Goal: Check status: Check status

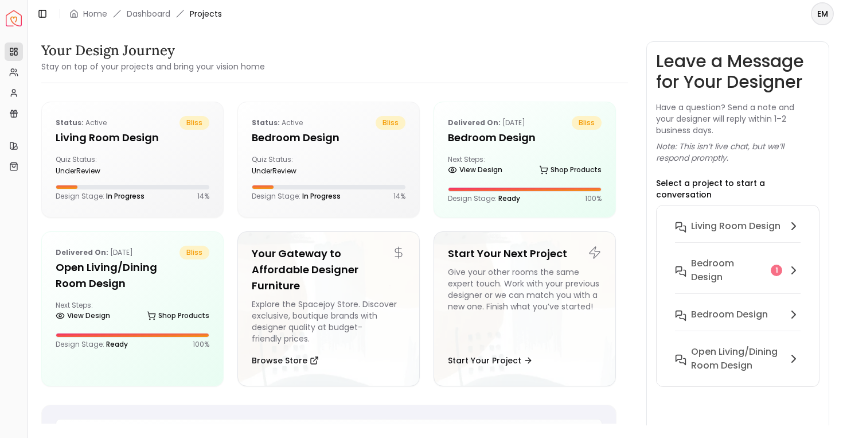
scroll to position [353, 0]
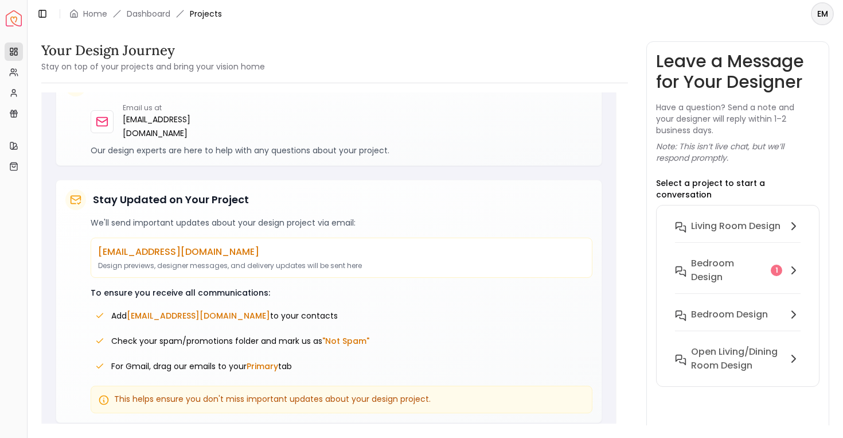
click at [89, 46] on h3 "Your Design Journey" at bounding box center [153, 50] width 224 height 18
click at [197, 14] on span "Projects" at bounding box center [206, 13] width 32 height 11
click at [155, 10] on link "Dashboard" at bounding box center [149, 13] width 44 height 11
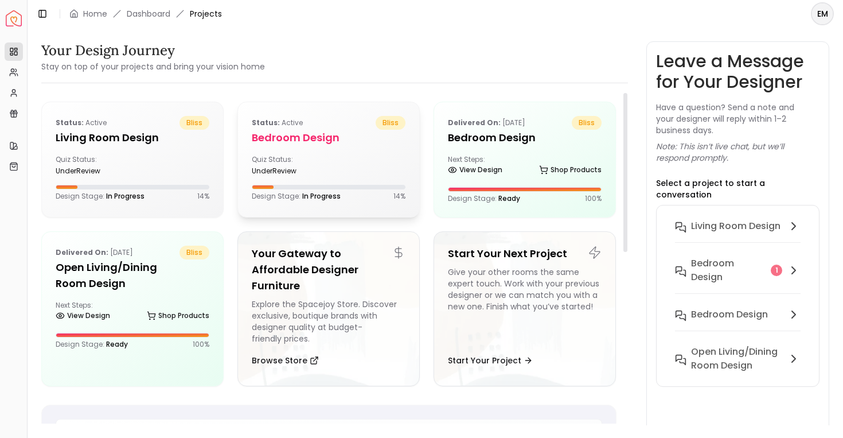
click at [299, 155] on div "Quiz Status: underReview" at bounding box center [288, 165] width 72 height 21
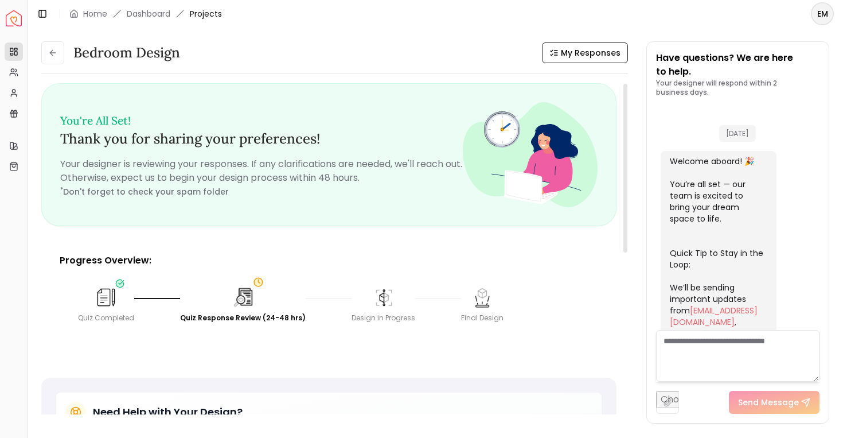
scroll to position [671, 0]
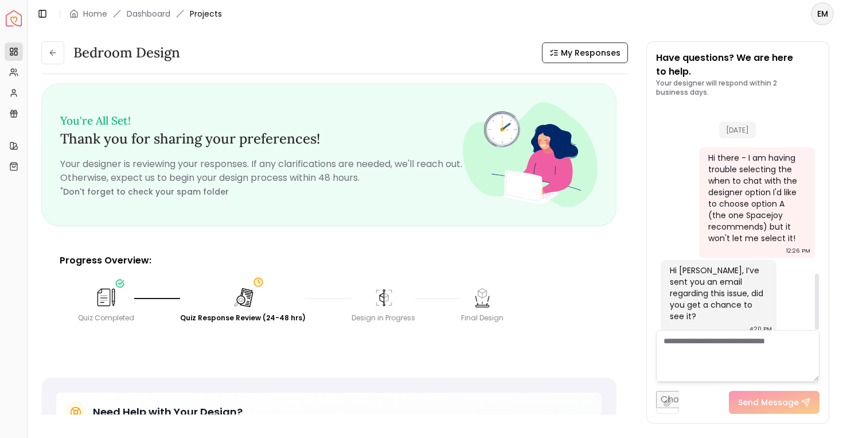
click at [679, 270] on div "Hi [PERSON_NAME], I’ve sent you an email regarding this issue, did you get a ch…" at bounding box center [717, 292] width 95 height 57
click at [686, 281] on div "Hi [PERSON_NAME], I’ve sent you an email regarding this issue, did you get a ch…" at bounding box center [717, 292] width 95 height 57
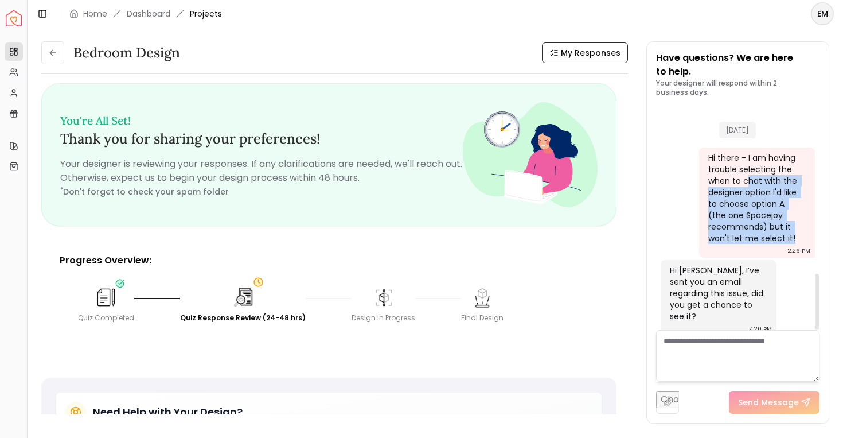
drag, startPoint x: 747, startPoint y: 185, endPoint x: 800, endPoint y: 270, distance: 100.0
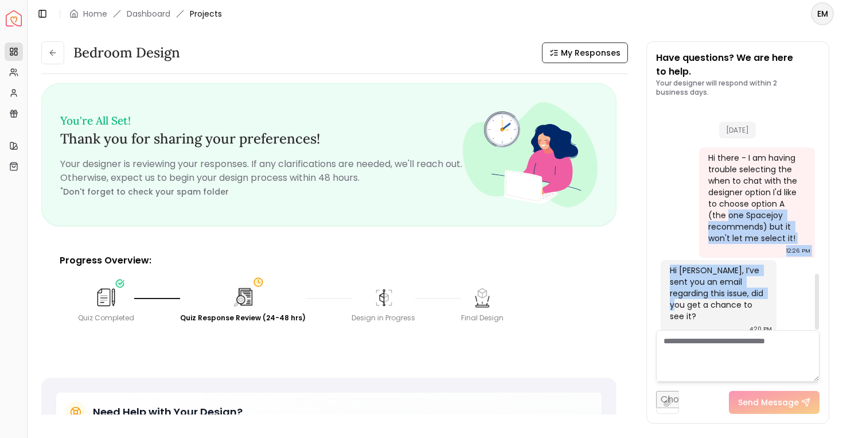
drag, startPoint x: 746, startPoint y: 291, endPoint x: 714, endPoint y: 213, distance: 83.8
click at [714, 213] on div "Hi there - I am having trouble selecting the when to chat with the designer opt…" at bounding box center [755, 198] width 95 height 92
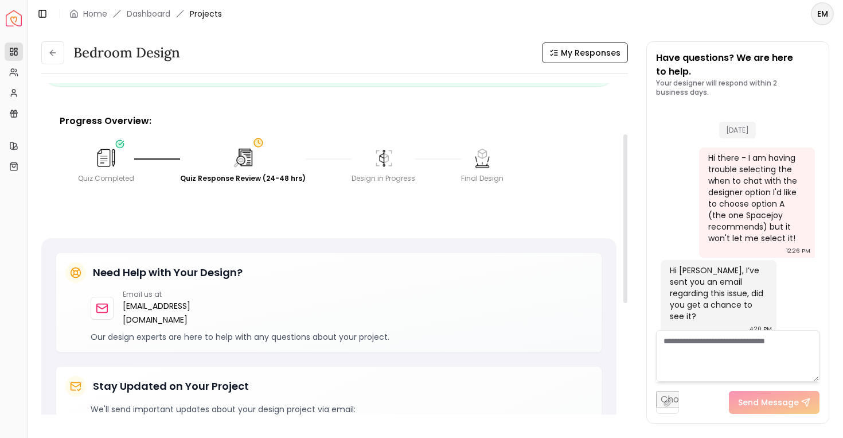
scroll to position [0, 0]
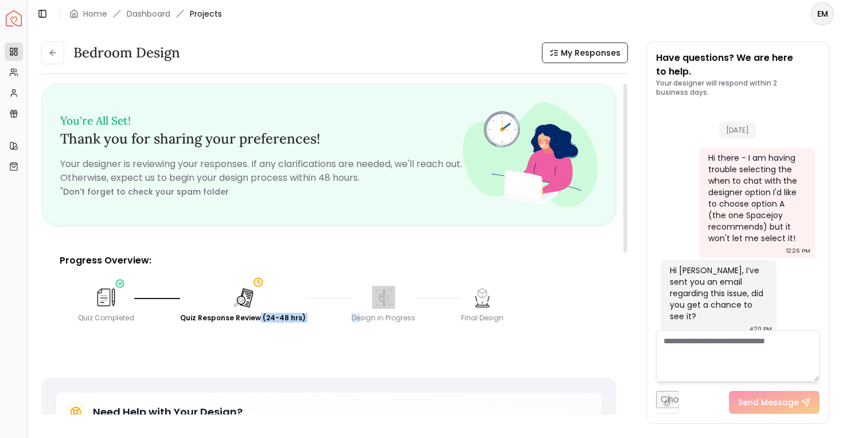
drag, startPoint x: 257, startPoint y: 321, endPoint x: 353, endPoint y: 318, distance: 96.4
click at [353, 318] on div "Quiz Completed Quiz Response Review (24-48 hrs) Design in Progress Final Design" at bounding box center [329, 303] width 520 height 55
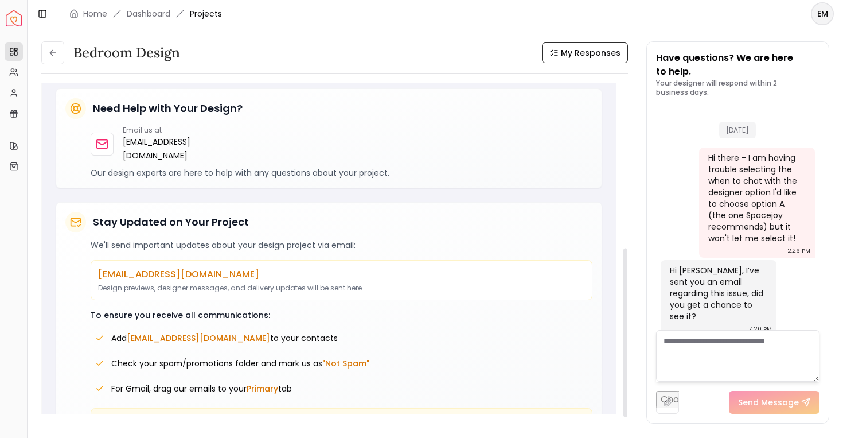
scroll to position [335, 0]
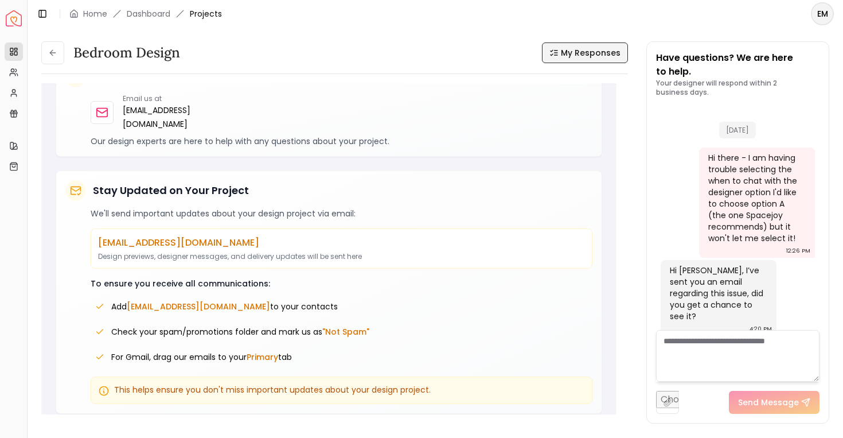
click at [572, 53] on span "My Responses" at bounding box center [591, 52] width 60 height 11
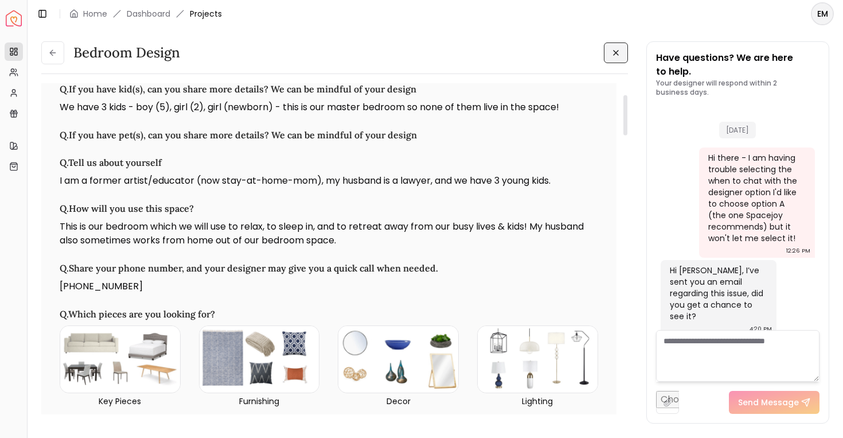
scroll to position [93, 0]
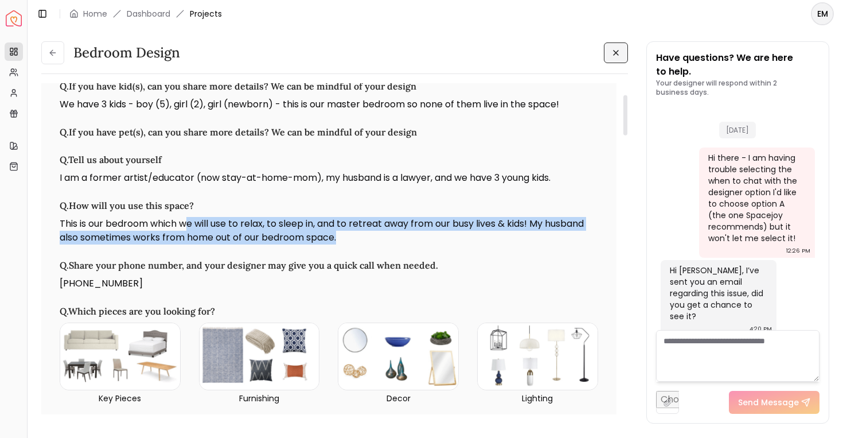
drag, startPoint x: 341, startPoint y: 234, endPoint x: 188, endPoint y: 230, distance: 153.2
click at [188, 230] on p "This is our bedroom which we will use to relax, to sleep in, and to retreat awa…" at bounding box center [329, 231] width 539 height 28
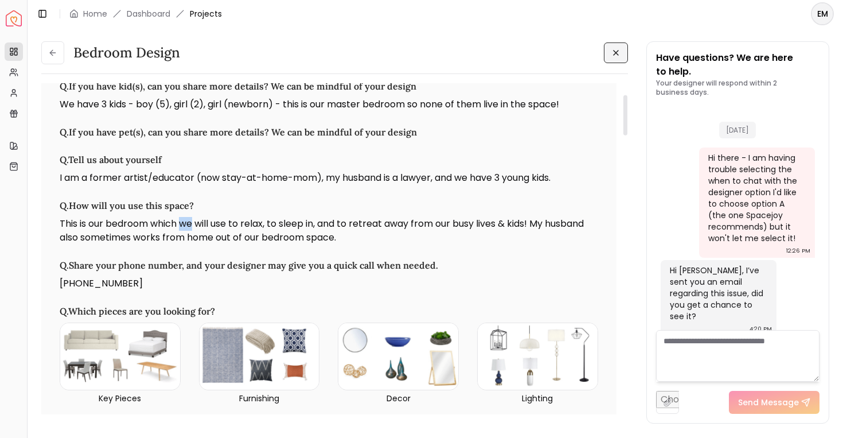
click at [188, 230] on p "This is our bedroom which we will use to relax, to sleep in, and to retreat awa…" at bounding box center [329, 231] width 539 height 28
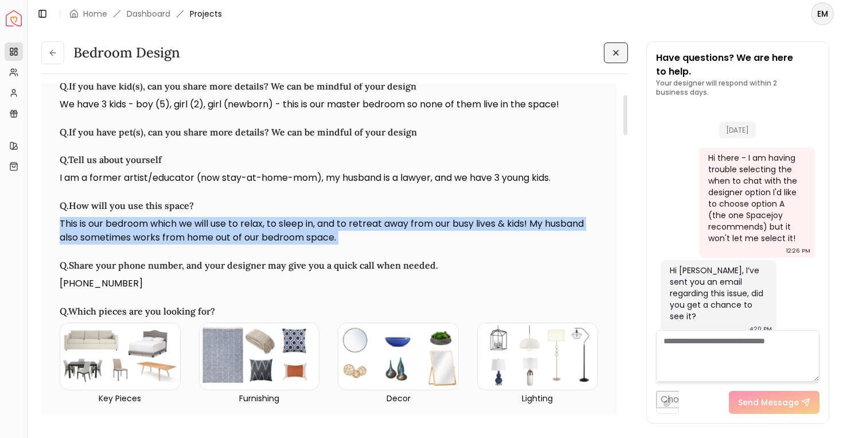
click at [188, 230] on p "This is our bedroom which we will use to relax, to sleep in, and to retreat awa…" at bounding box center [329, 231] width 539 height 28
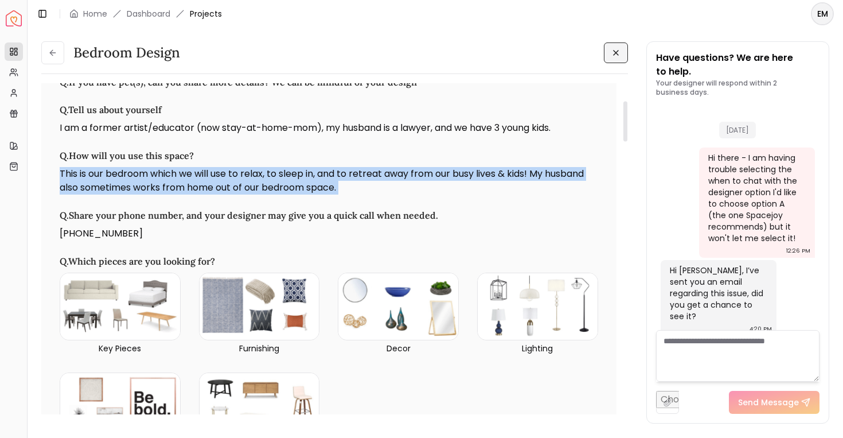
scroll to position [144, 0]
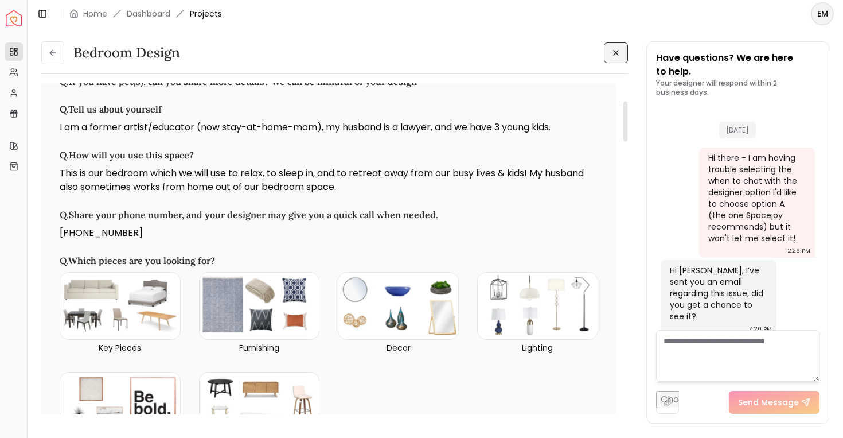
click at [192, 231] on p "[PHONE_NUMBER]" at bounding box center [329, 233] width 539 height 14
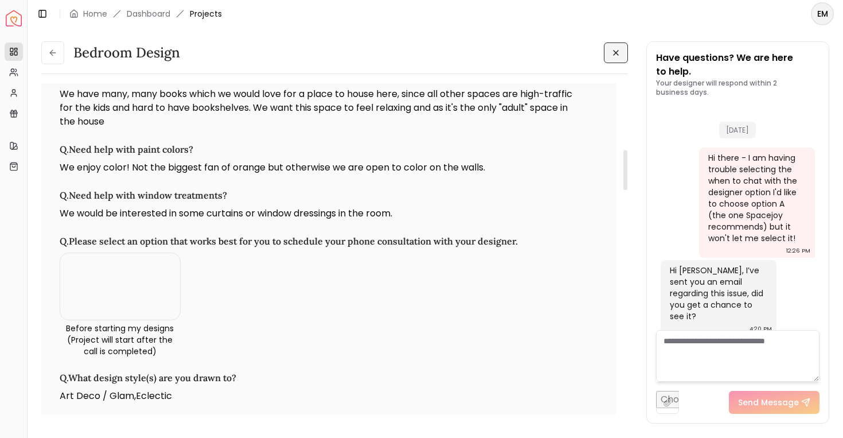
scroll to position [533, 0]
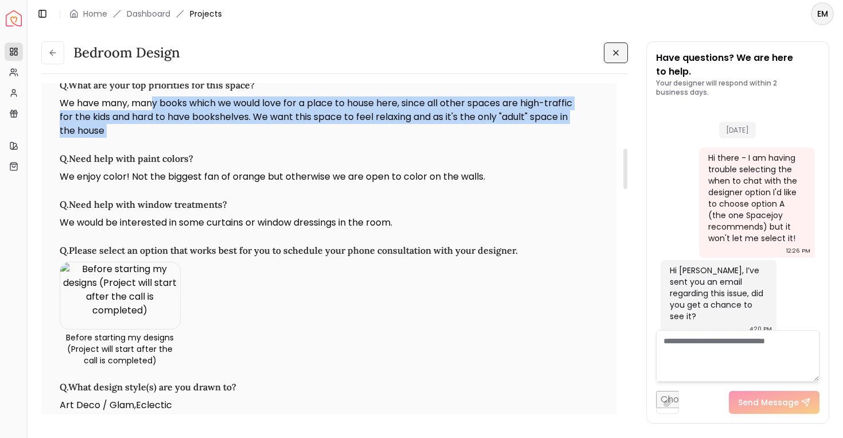
drag, startPoint x: 151, startPoint y: 99, endPoint x: 185, endPoint y: 149, distance: 60.3
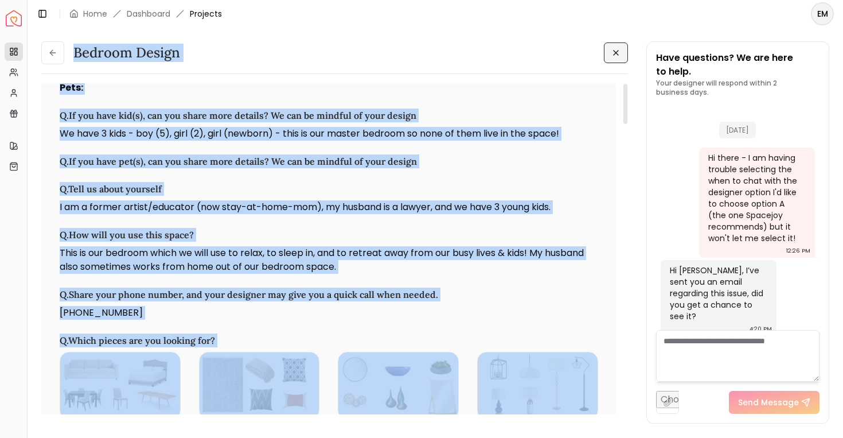
scroll to position [0, 0]
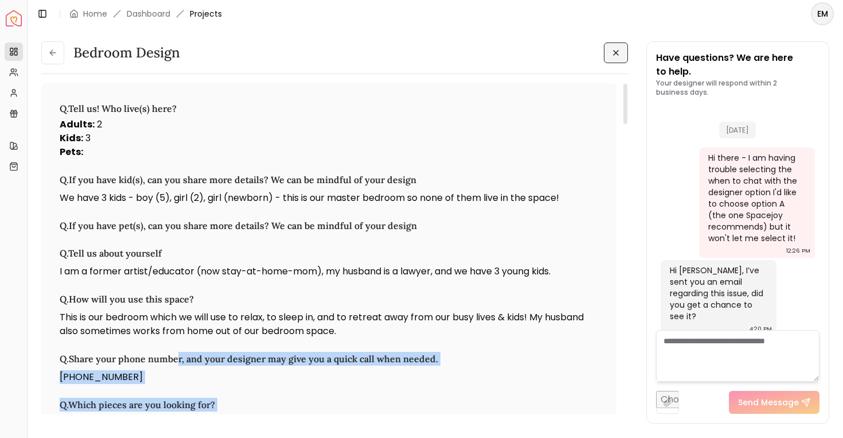
drag, startPoint x: 185, startPoint y: 144, endPoint x: 180, endPoint y: 352, distance: 207.7
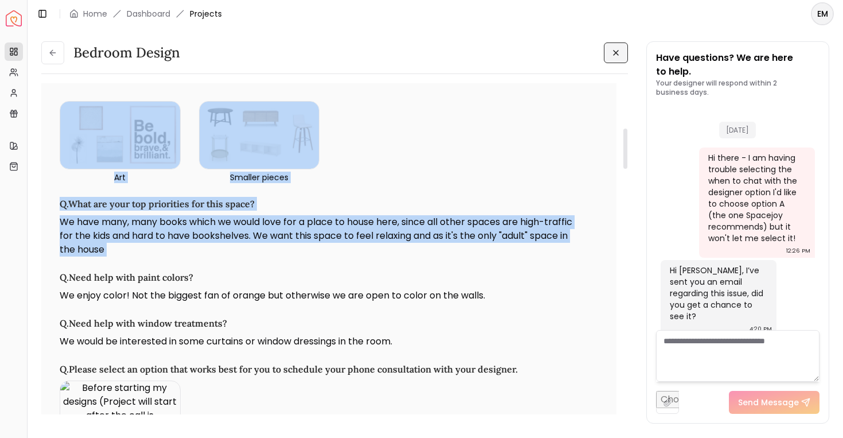
scroll to position [449, 0]
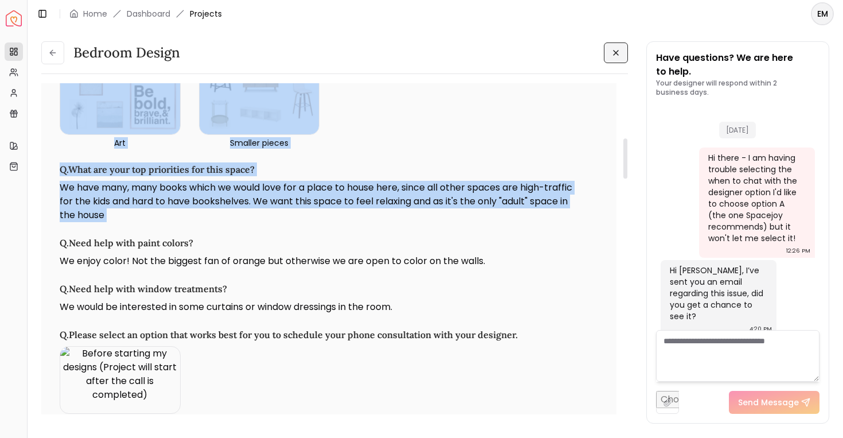
click at [179, 368] on img at bounding box center [120, 379] width 120 height 67
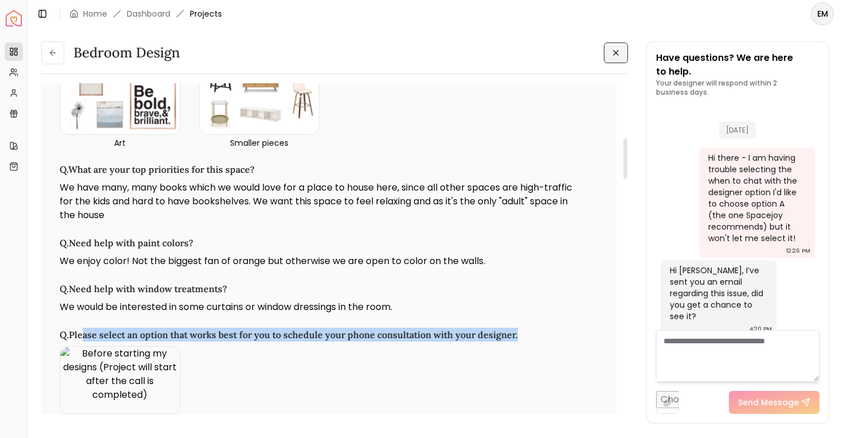
drag, startPoint x: 192, startPoint y: 371, endPoint x: 92, endPoint y: 338, distance: 104.8
click at [87, 337] on div "Q. Please select an option that works best for you to schedule your phone consu…" at bounding box center [329, 389] width 539 height 123
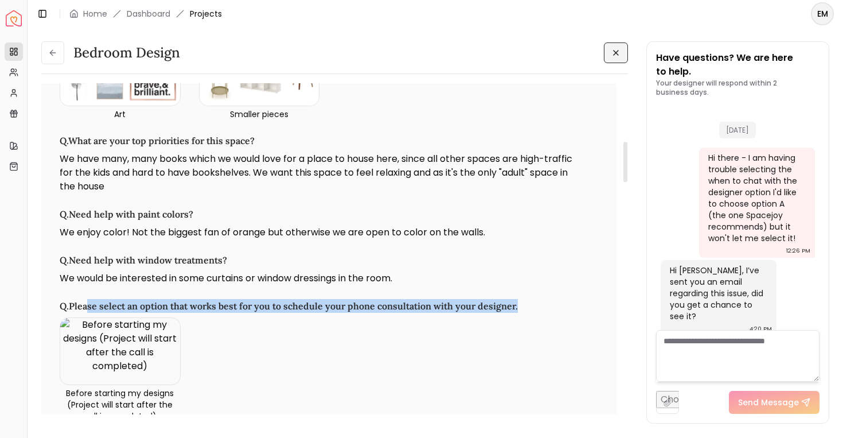
scroll to position [478, 0]
click at [92, 338] on img at bounding box center [120, 350] width 120 height 67
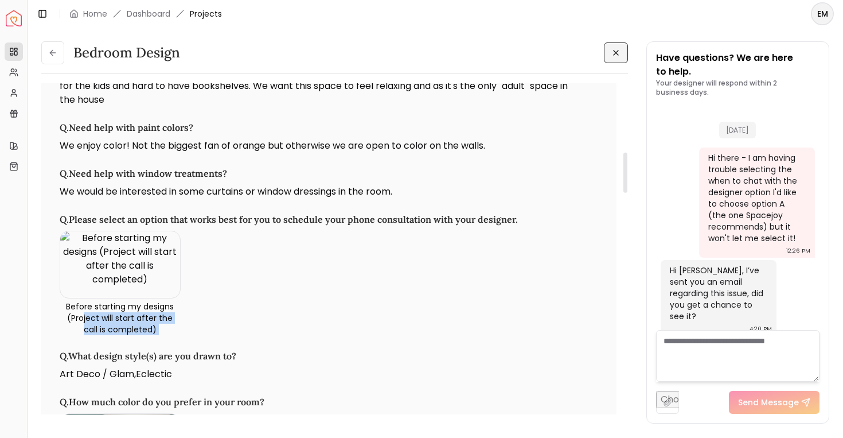
drag, startPoint x: 76, startPoint y: 313, endPoint x: 155, endPoint y: 351, distance: 87.5
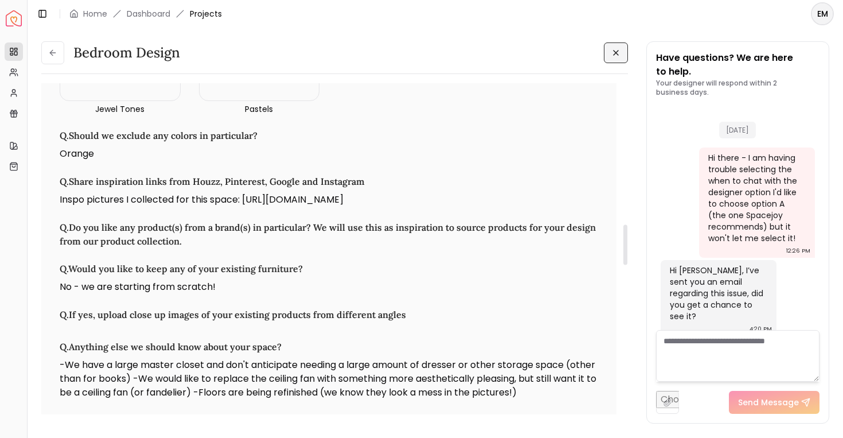
scroll to position [1174, 0]
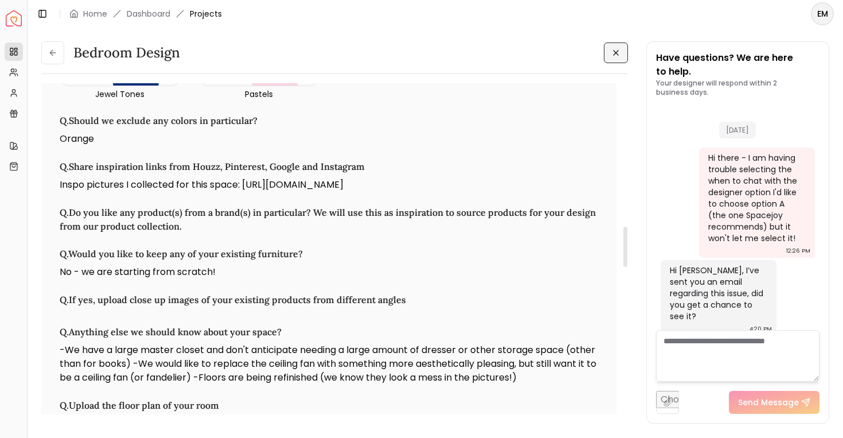
click at [100, 192] on p "Inspo pictures I collected for this space: [URL][DOMAIN_NAME]" at bounding box center [329, 185] width 539 height 14
copy p "Inspo pictures I collected for this space: [URL][DOMAIN_NAME]"
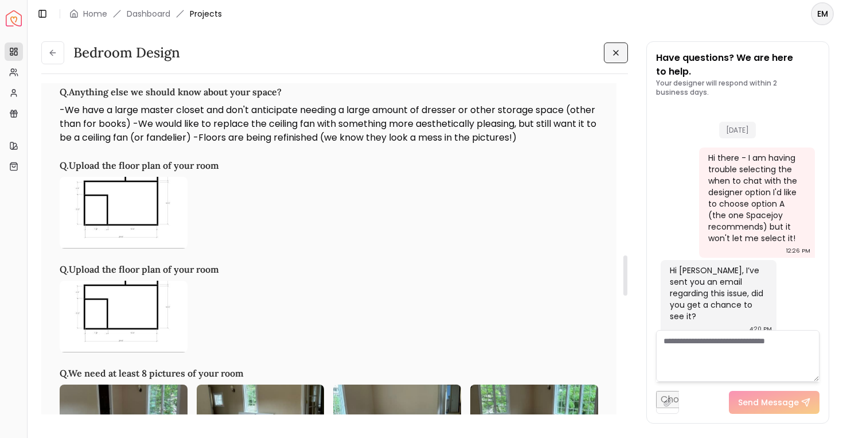
scroll to position [1407, 0]
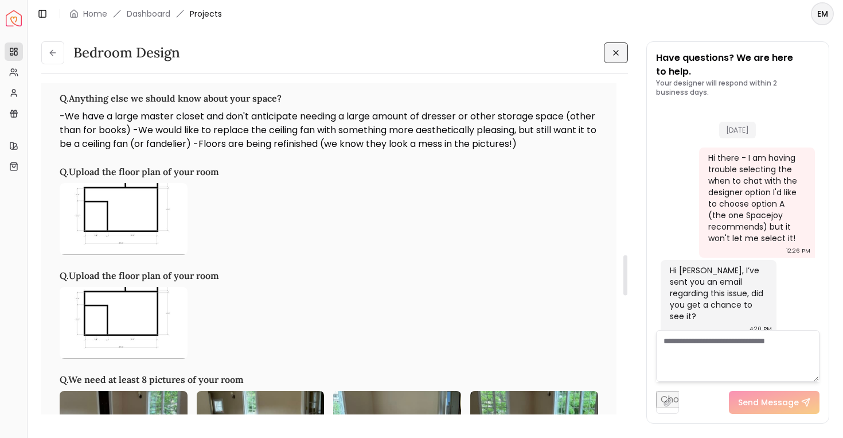
click at [147, 151] on p "-We have a large master closet and don't anticipate needing a large amount of d…" at bounding box center [329, 130] width 539 height 41
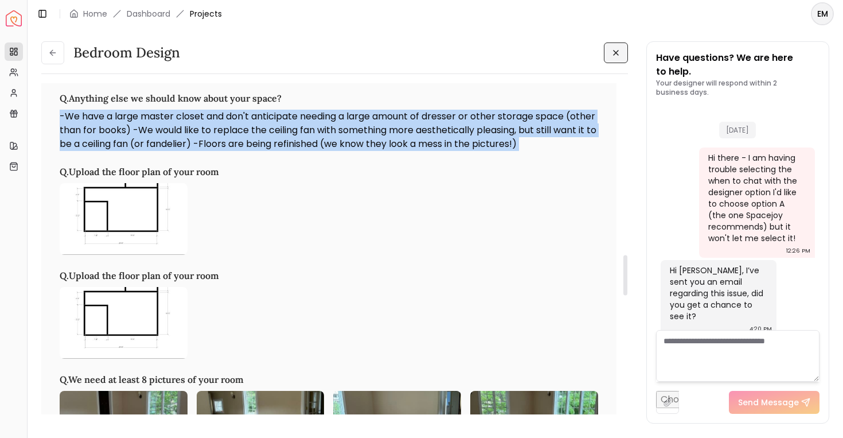
click at [147, 151] on p "-We have a large master closet and don't anticipate needing a large amount of d…" at bounding box center [329, 130] width 539 height 41
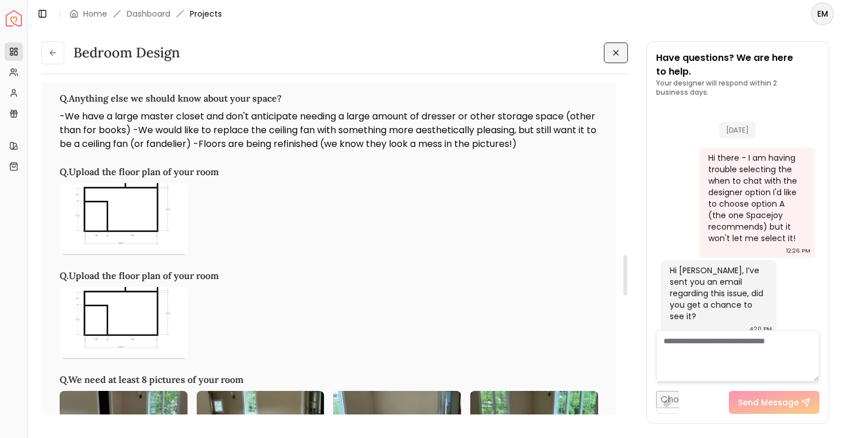
click at [245, 147] on p "-We have a large master closet and don't anticipate needing a large amount of d…" at bounding box center [329, 130] width 539 height 41
drag, startPoint x: 155, startPoint y: 150, endPoint x: 225, endPoint y: 141, distance: 70.7
click at [225, 141] on p "-We have a large master closet and don't anticipate needing a large amount of d…" at bounding box center [329, 130] width 539 height 41
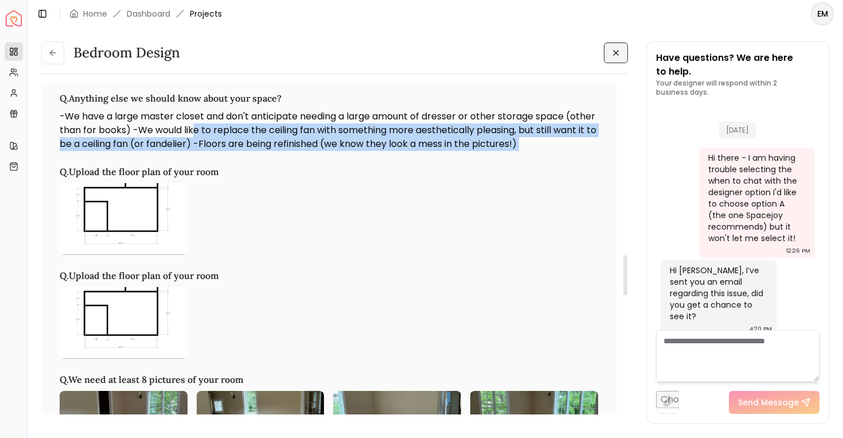
drag, startPoint x: 225, startPoint y: 141, endPoint x: 270, endPoint y: 164, distance: 51.1
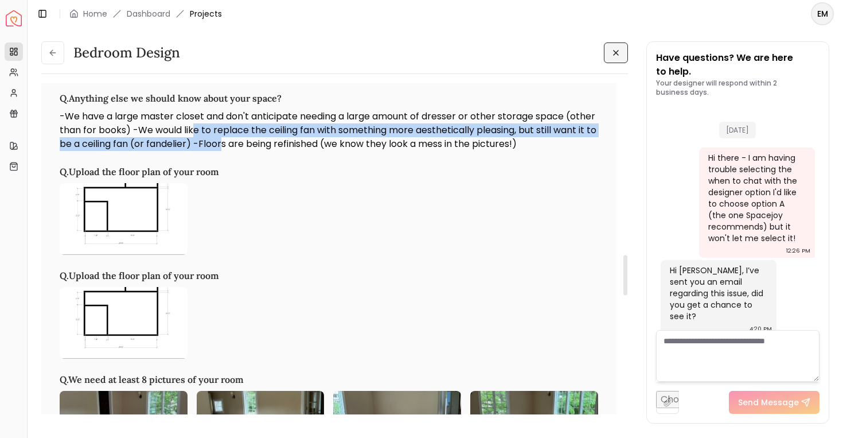
click at [270, 151] on p "-We have a large master closet and don't anticipate needing a large amount of d…" at bounding box center [329, 130] width 539 height 41
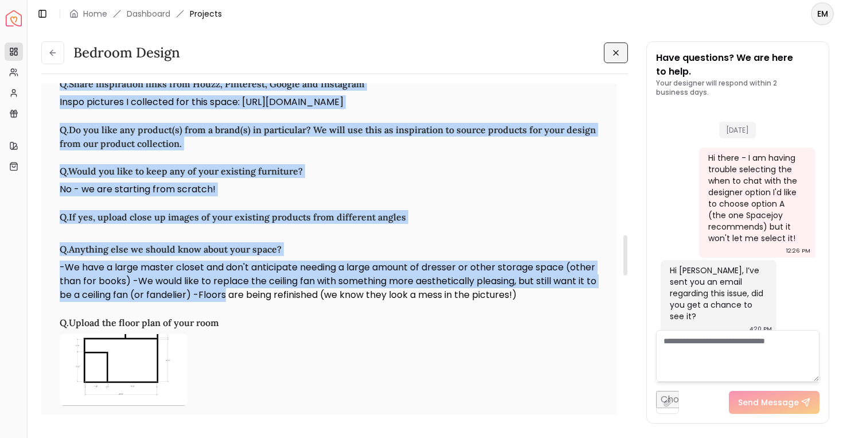
scroll to position [1202, 0]
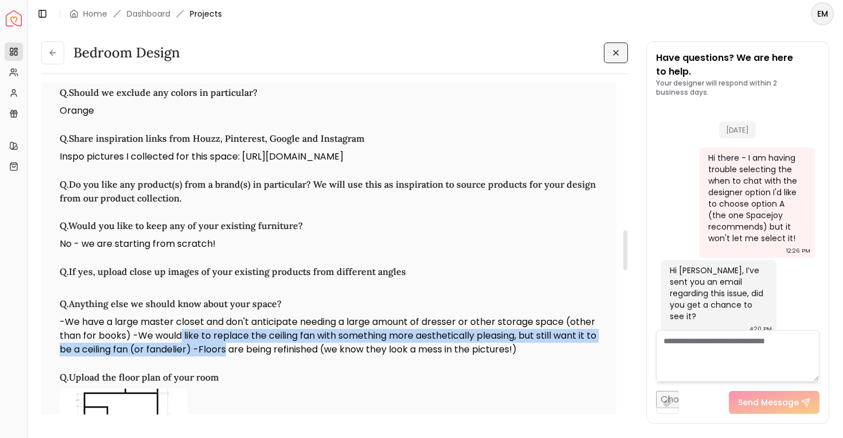
drag, startPoint x: 270, startPoint y: 164, endPoint x: 211, endPoint y: 352, distance: 197.4
click at [211, 353] on p "-We have a large master closet and don't anticipate needing a large amount of d…" at bounding box center [329, 335] width 539 height 41
click at [211, 352] on p "-We have a large master closet and don't anticipate needing a large amount of d…" at bounding box center [329, 335] width 539 height 41
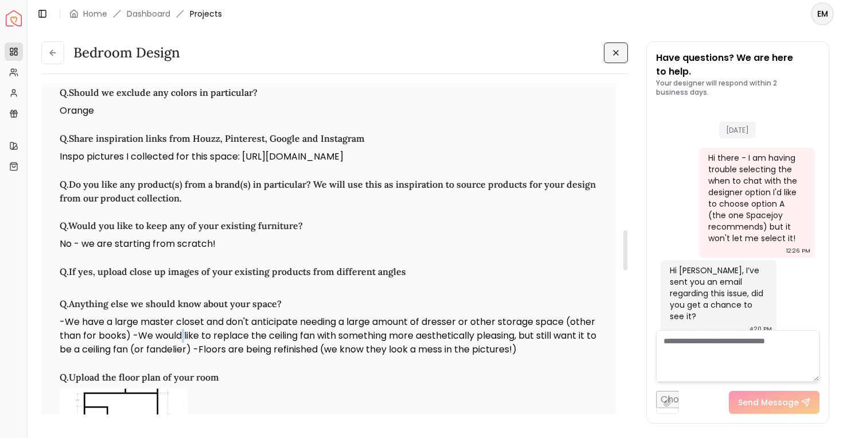
click at [211, 352] on p "-We have a large master closet and don't anticipate needing a large amount of d…" at bounding box center [329, 335] width 539 height 41
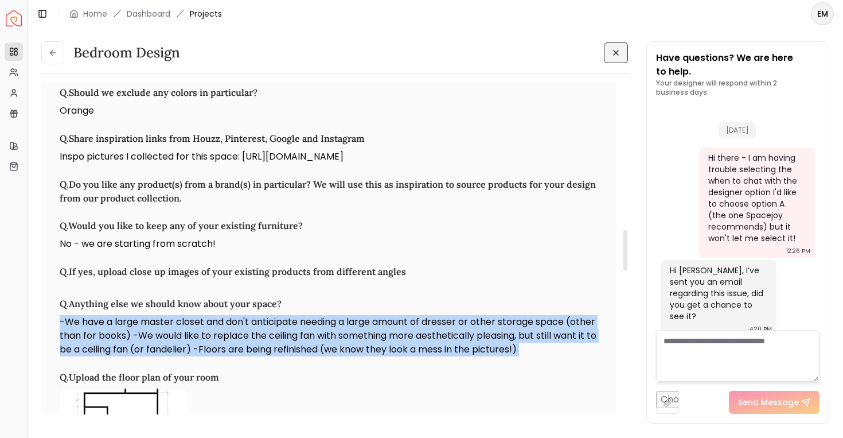
click at [211, 352] on p "-We have a large master closet and don't anticipate needing a large amount of d…" at bounding box center [329, 335] width 539 height 41
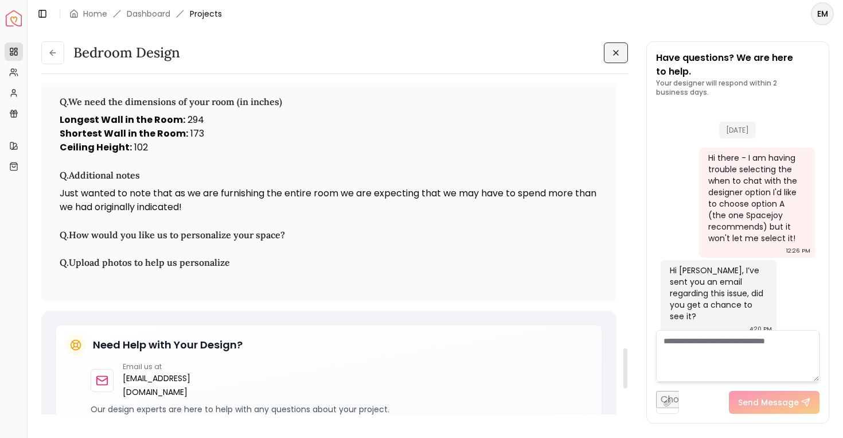
scroll to position [2178, 0]
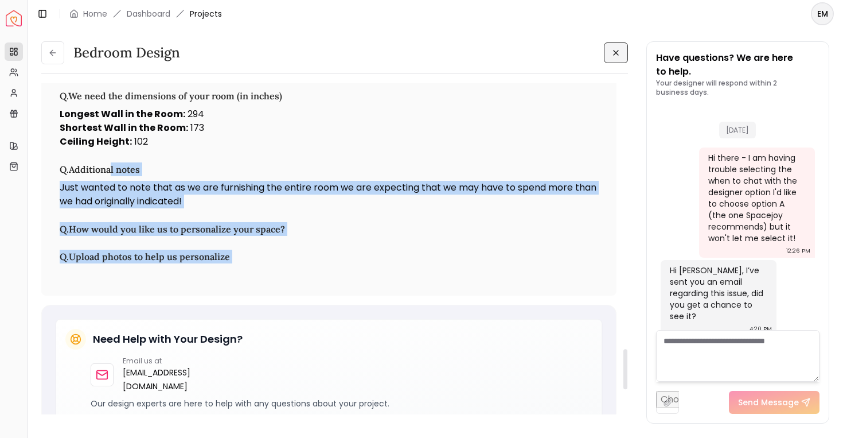
drag, startPoint x: 209, startPoint y: 338, endPoint x: 114, endPoint y: 179, distance: 185.7
click at [114, 176] on h3 "Q. Additional notes" at bounding box center [329, 169] width 539 height 14
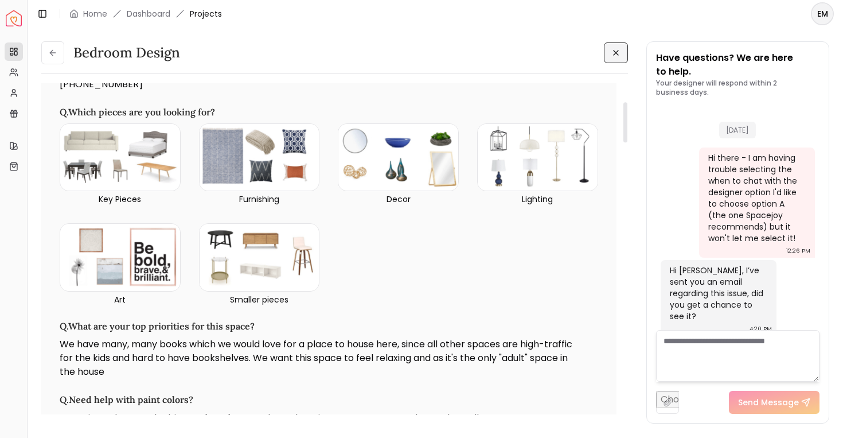
scroll to position [0, 0]
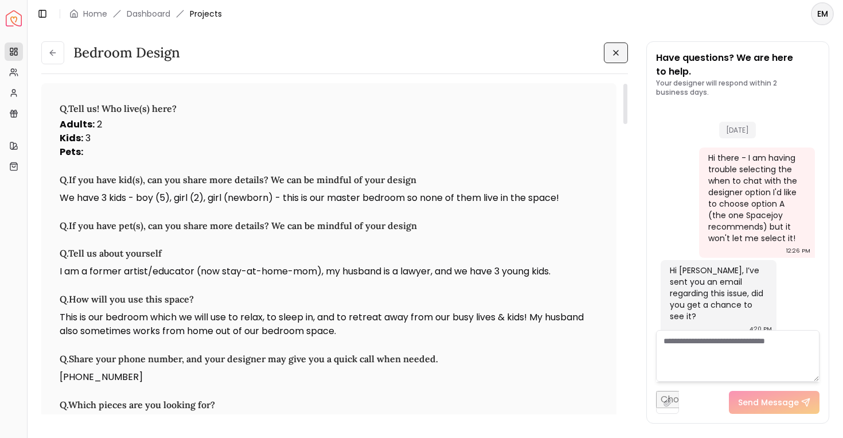
click at [48, 65] on div "Bedroom design Bedroom design Q. Tell us! Who live(s) here? Adults : 2 Kids : 3…" at bounding box center [334, 232] width 587 height 382
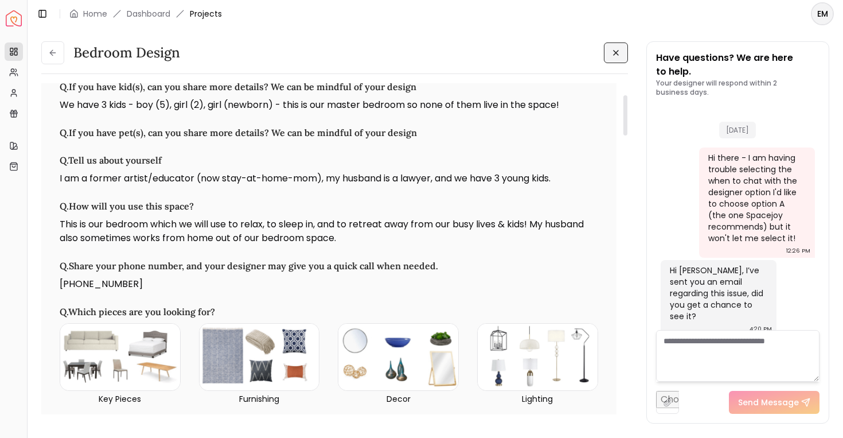
scroll to position [94, 0]
click at [46, 49] on button at bounding box center [52, 52] width 23 height 23
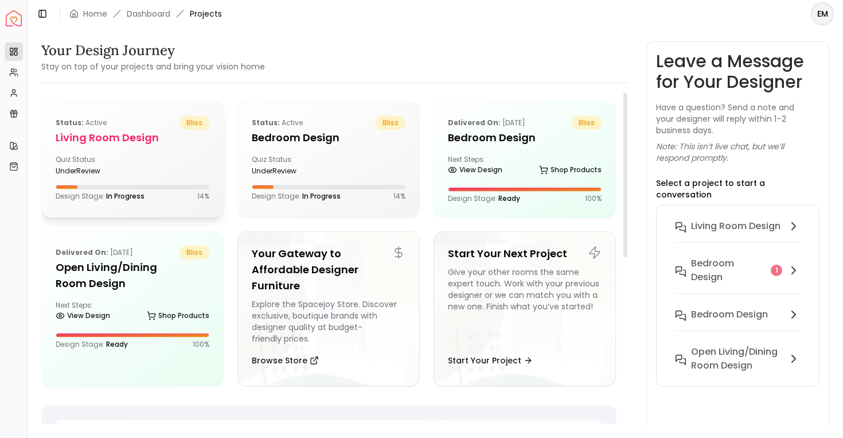
click at [183, 151] on div "Status: active bliss Living Room design Quiz Status: underReview Design Stage: …" at bounding box center [132, 158] width 181 height 112
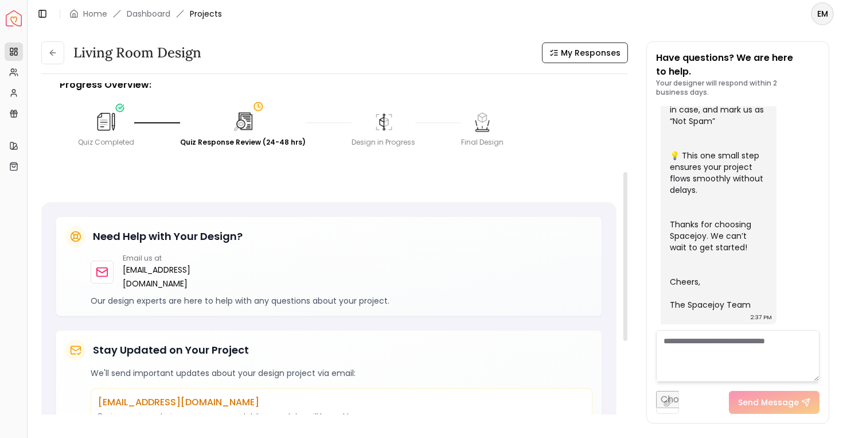
scroll to position [173, 0]
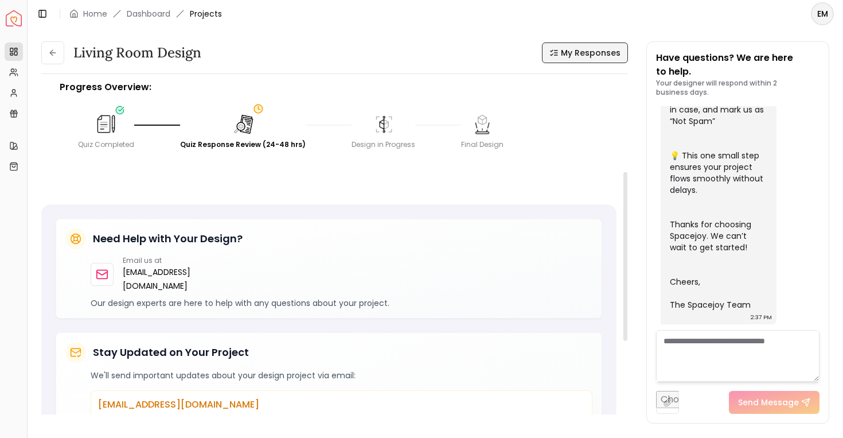
click at [554, 56] on icon at bounding box center [554, 52] width 9 height 9
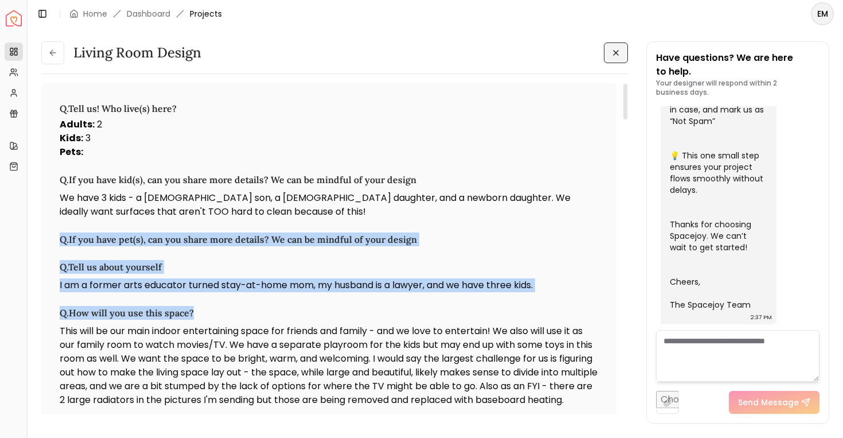
drag, startPoint x: 307, startPoint y: 221, endPoint x: 279, endPoint y: 314, distance: 97.5
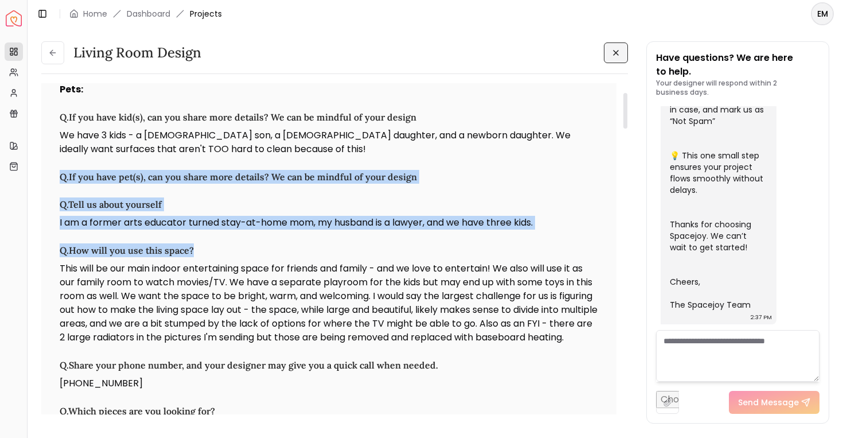
scroll to position [86, 0]
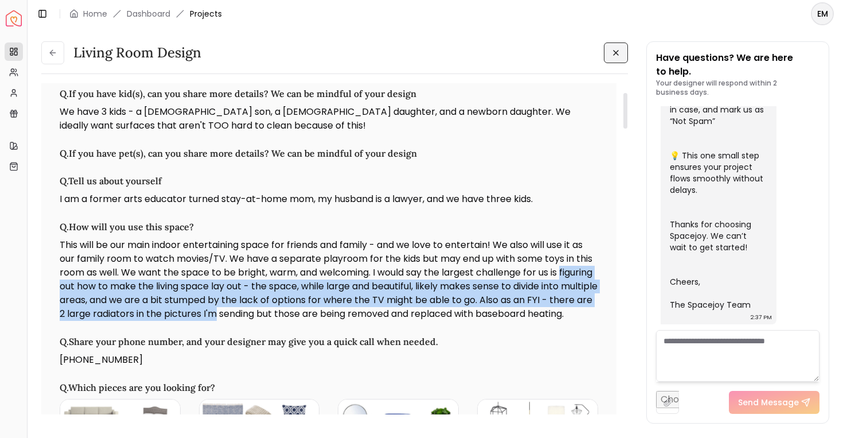
drag, startPoint x: 280, startPoint y: 315, endPoint x: 61, endPoint y: 283, distance: 222.0
click at [61, 283] on p "This will be our main indoor entertaining space for friends and family - and we…" at bounding box center [329, 279] width 539 height 83
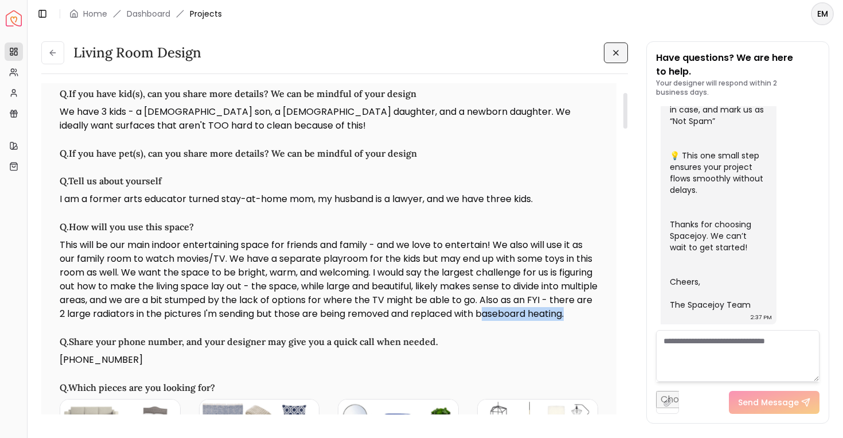
drag, startPoint x: 211, startPoint y: 333, endPoint x: 67, endPoint y: 326, distance: 144.1
click at [65, 321] on p "This will be our main indoor entertaining space for friends and family - and we…" at bounding box center [329, 279] width 539 height 83
click at [67, 321] on p "This will be our main indoor entertaining space for friends and family - and we…" at bounding box center [329, 279] width 539 height 83
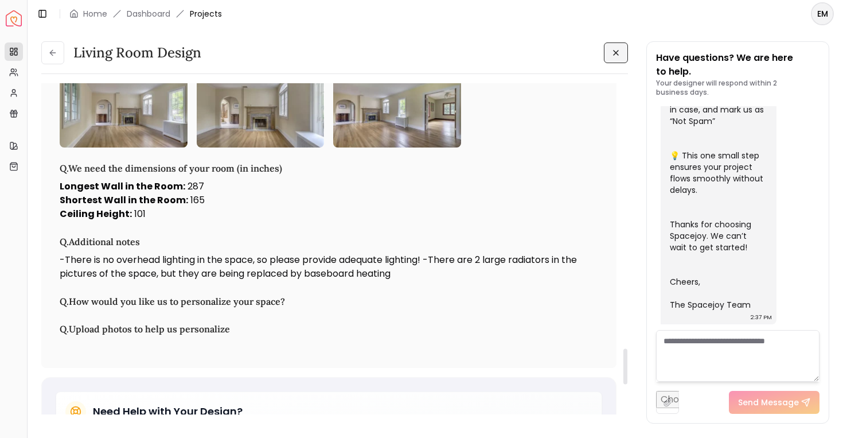
scroll to position [2471, 0]
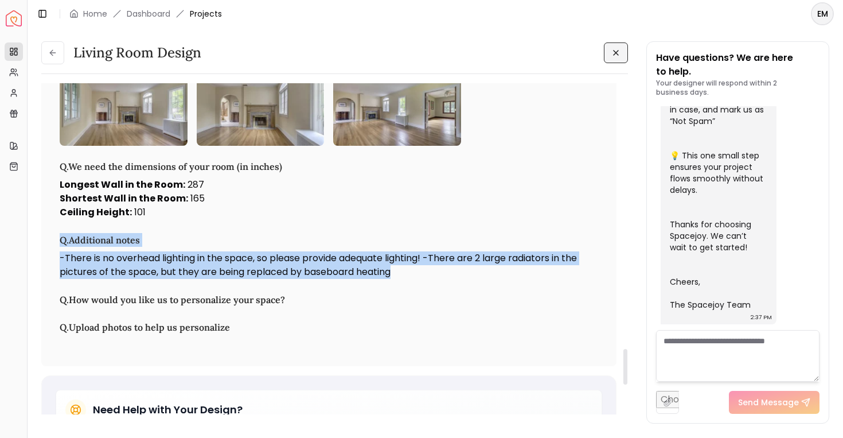
drag, startPoint x: 429, startPoint y: 299, endPoint x: 190, endPoint y: 246, distance: 244.4
